Goal: Task Accomplishment & Management: Use online tool/utility

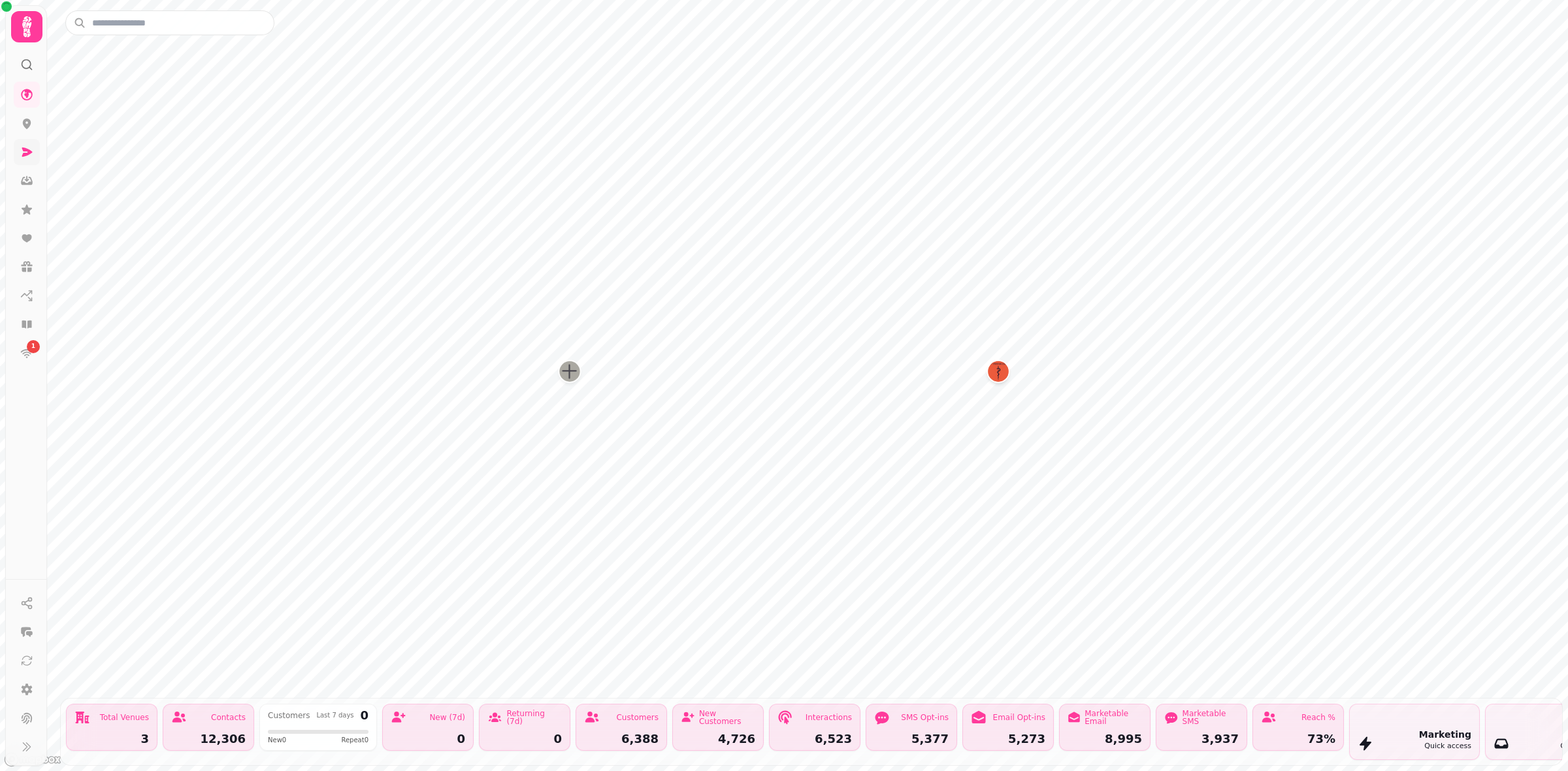
click at [24, 28] on icon at bounding box center [27, 27] width 26 height 26
click at [28, 164] on link at bounding box center [27, 152] width 26 height 26
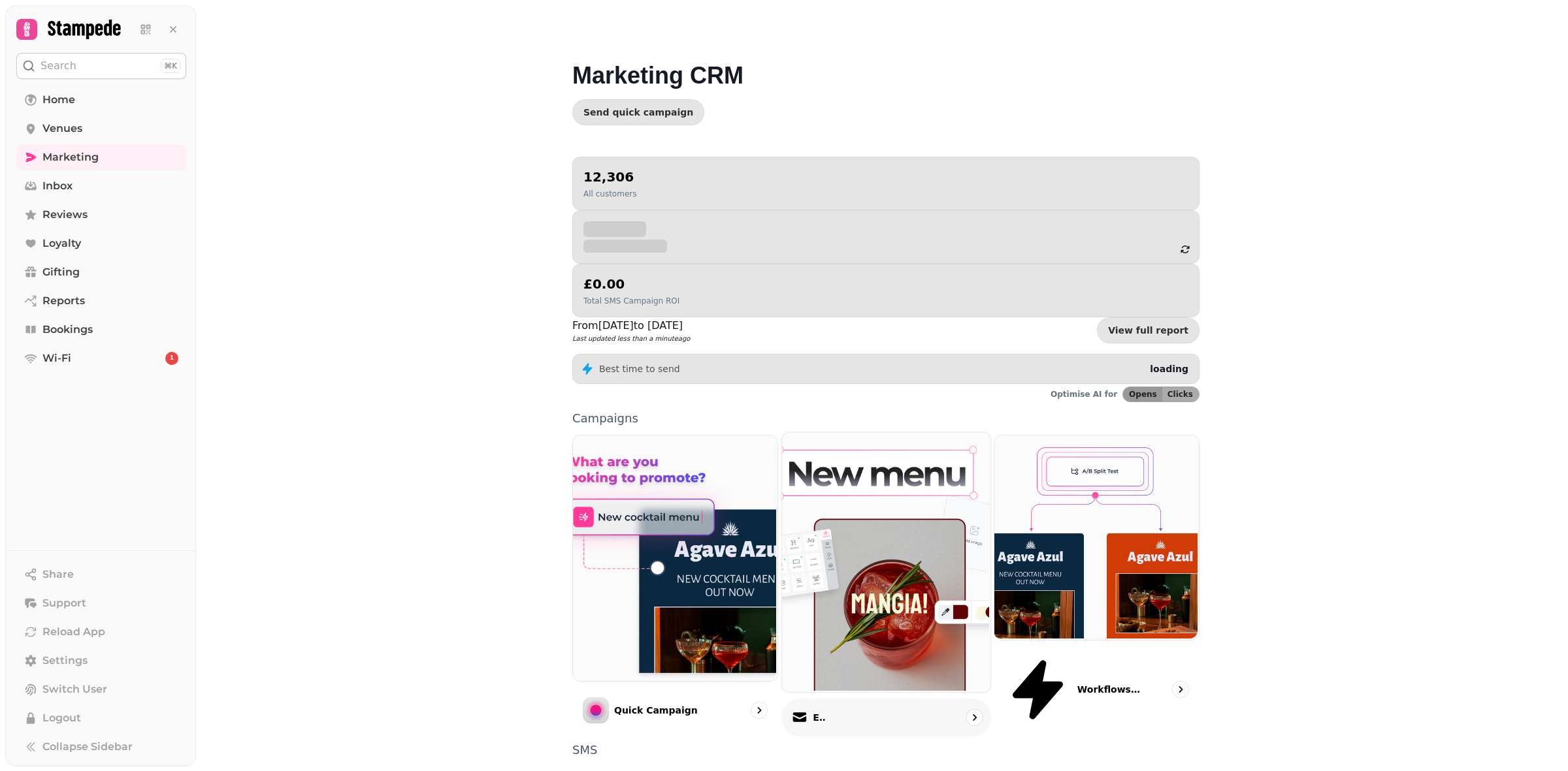
click at [968, 711] on icon "go to" at bounding box center [974, 718] width 13 height 13
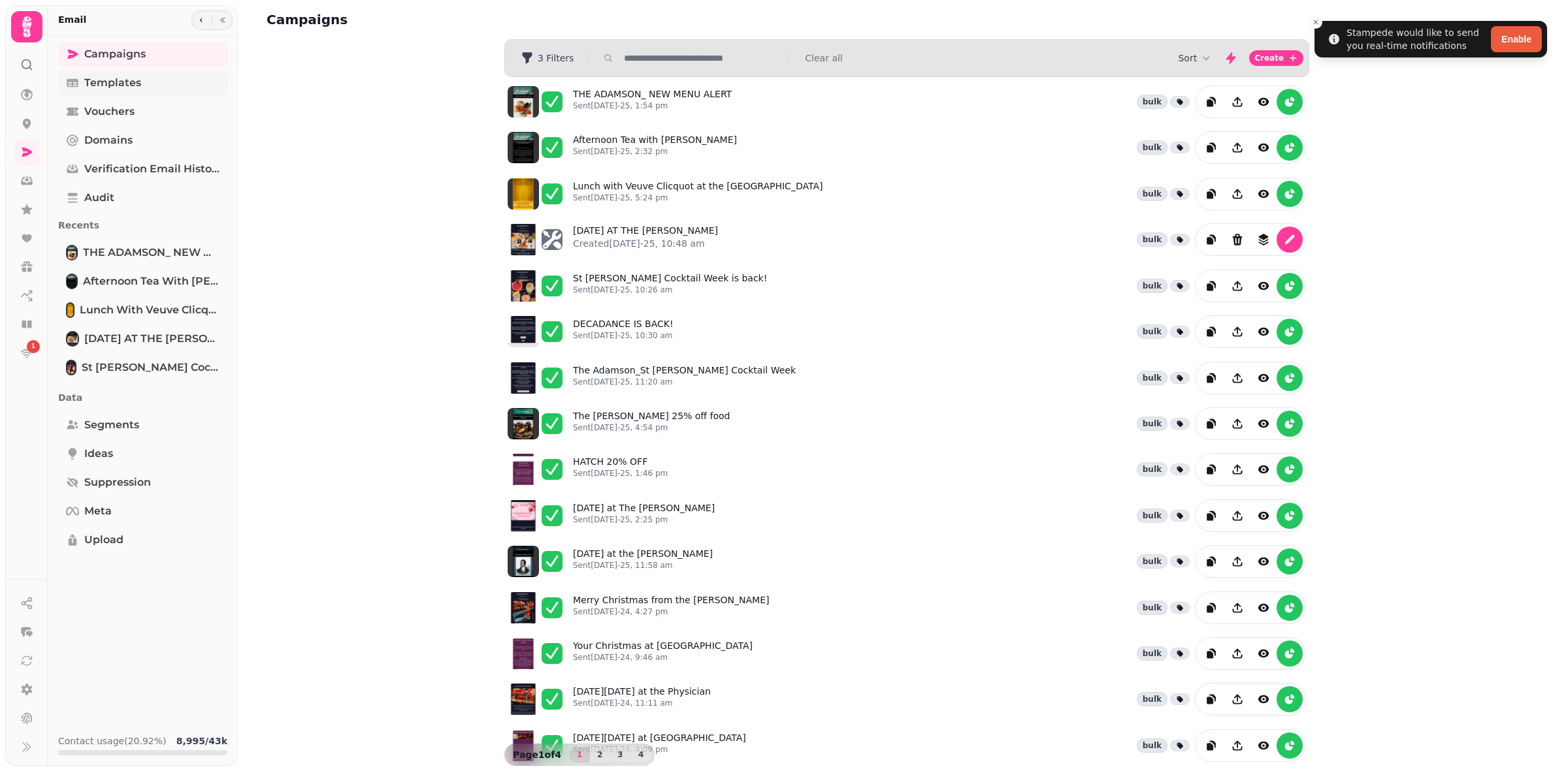
click at [131, 82] on span "Templates" at bounding box center [113, 83] width 57 height 16
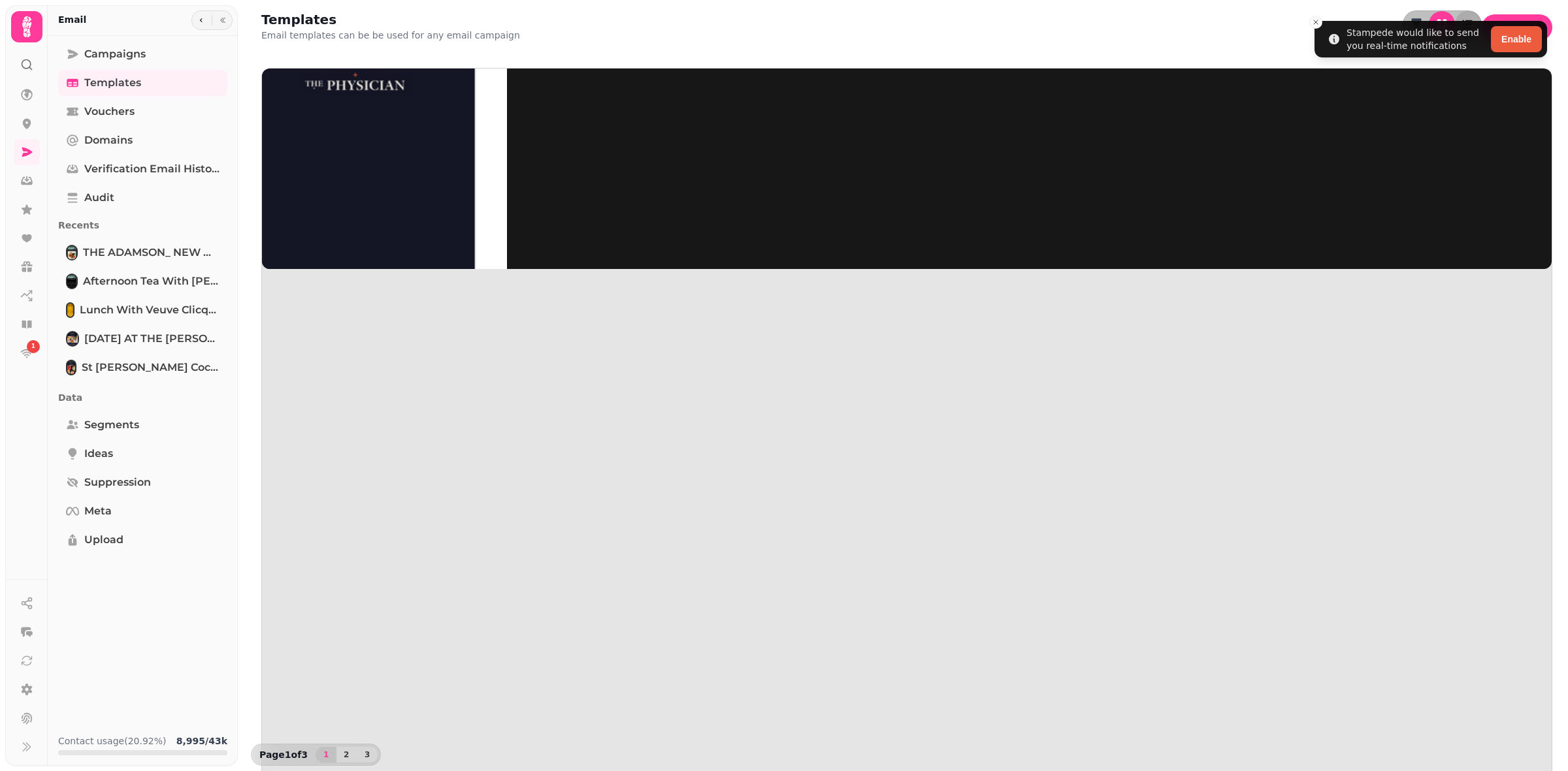
click at [374, 141] on img at bounding box center [360, 166] width 294 height 294
